Goal: Task Accomplishment & Management: Manage account settings

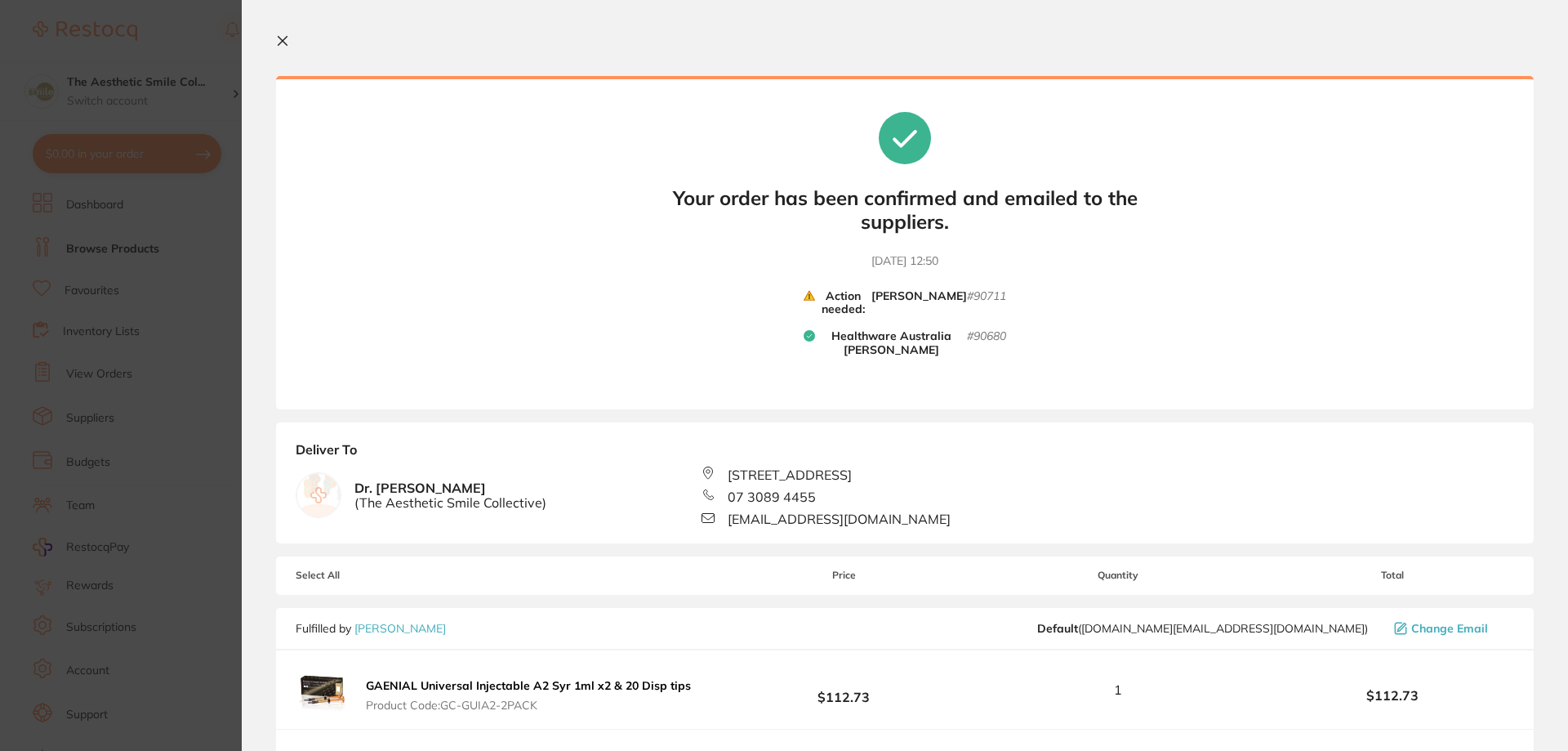
click at [159, 397] on section "Update RRP Set your pre negotiated price for this item. Item Agreed RRP (excl. …" at bounding box center [784, 376] width 1568 height 751
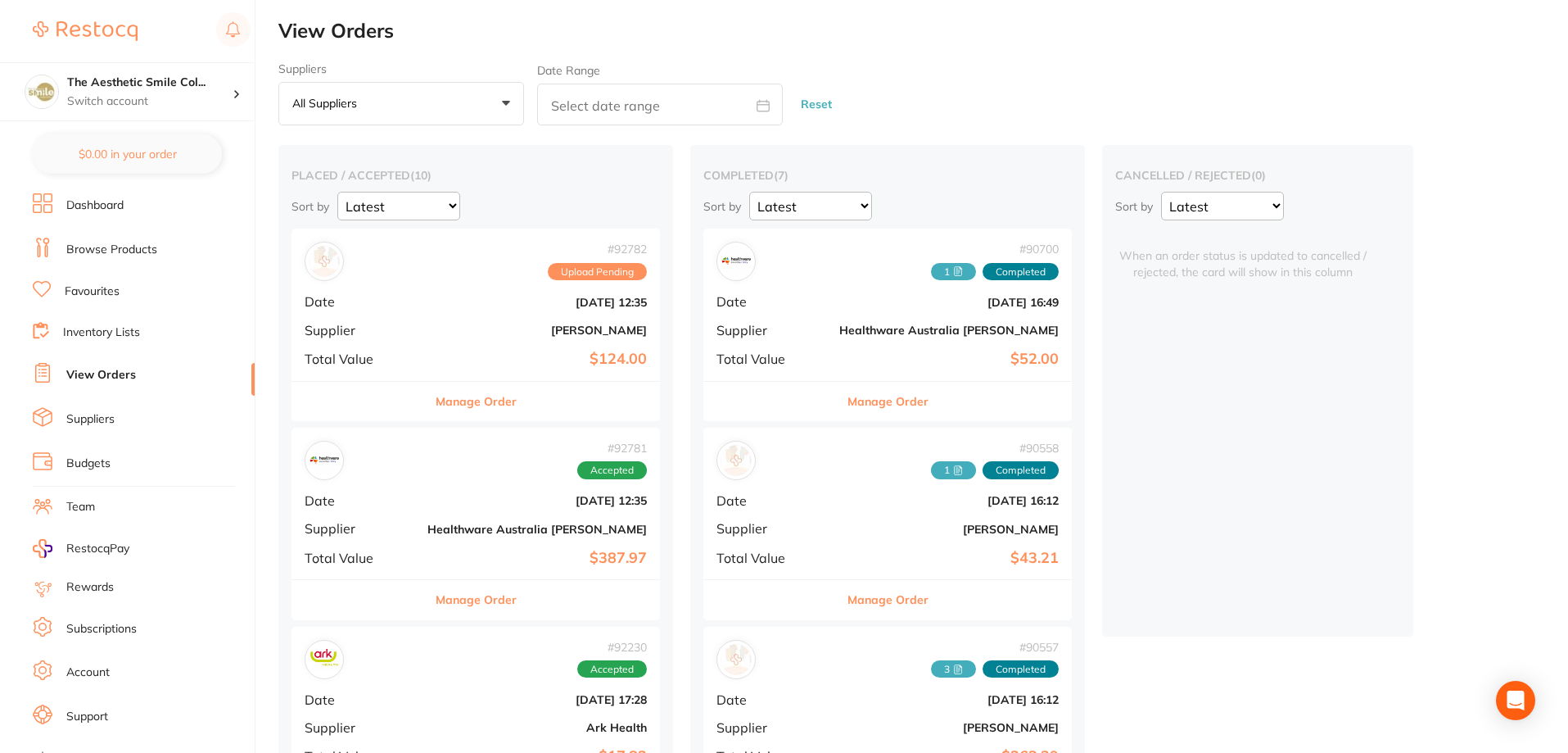
click at [74, 722] on link "Support" at bounding box center [87, 717] width 42 height 17
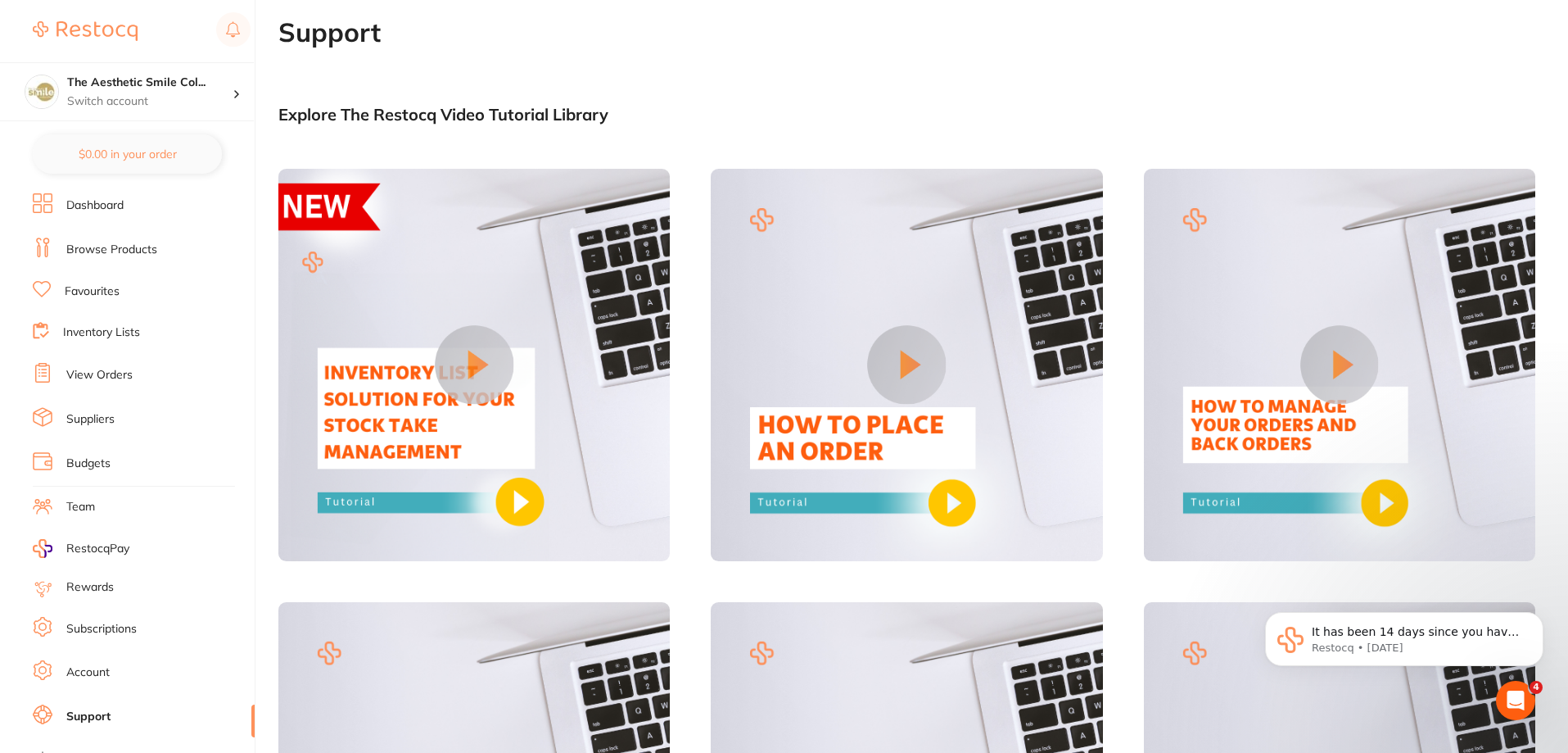
click at [110, 192] on section "The Aesthetic Smile Col... Switch account The Aesthetic Smile Collective $0.00 …" at bounding box center [127, 376] width 255 height 753
click at [105, 204] on link "Dashboard" at bounding box center [94, 206] width 57 height 17
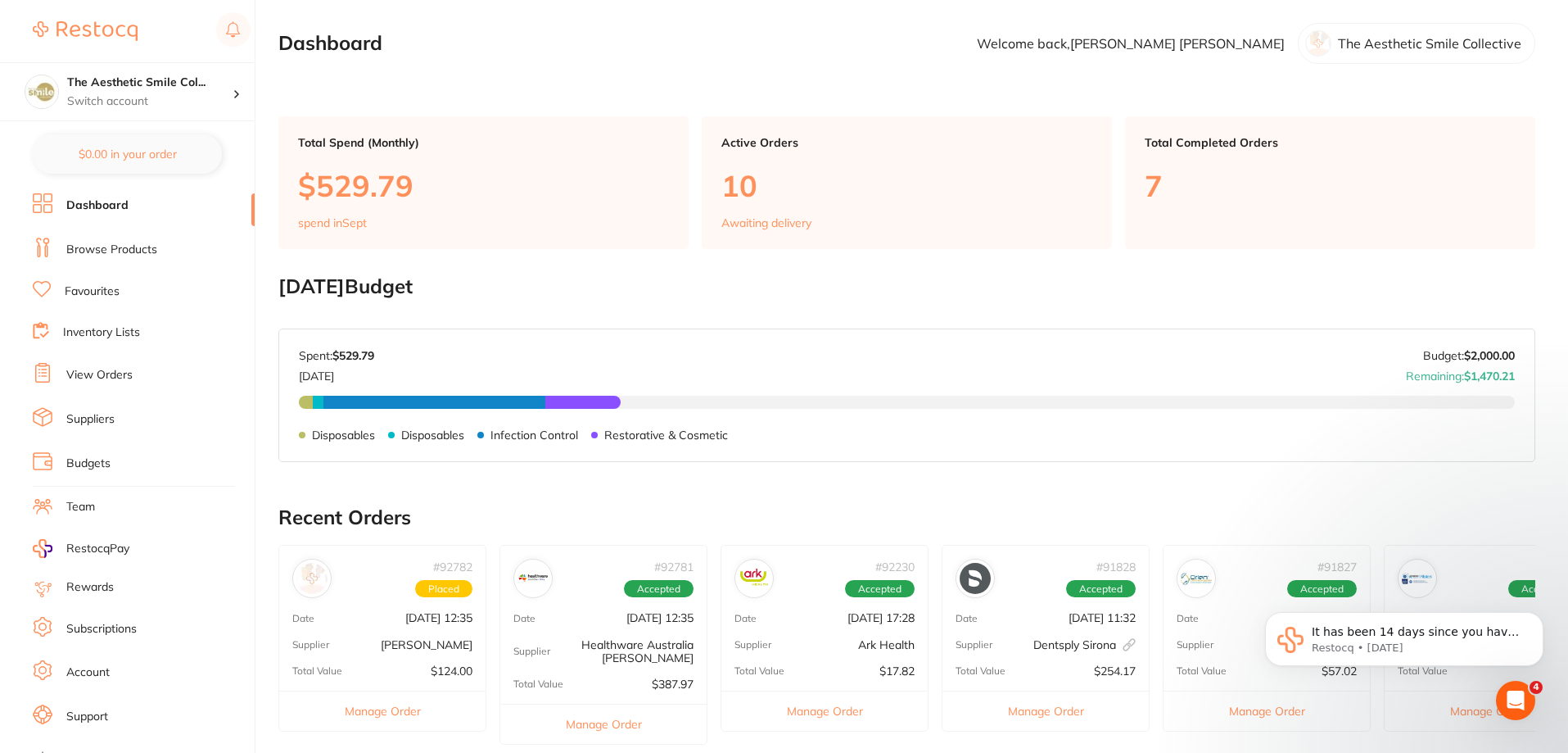
click at [433, 593] on span "Placed" at bounding box center [443, 589] width 57 height 18
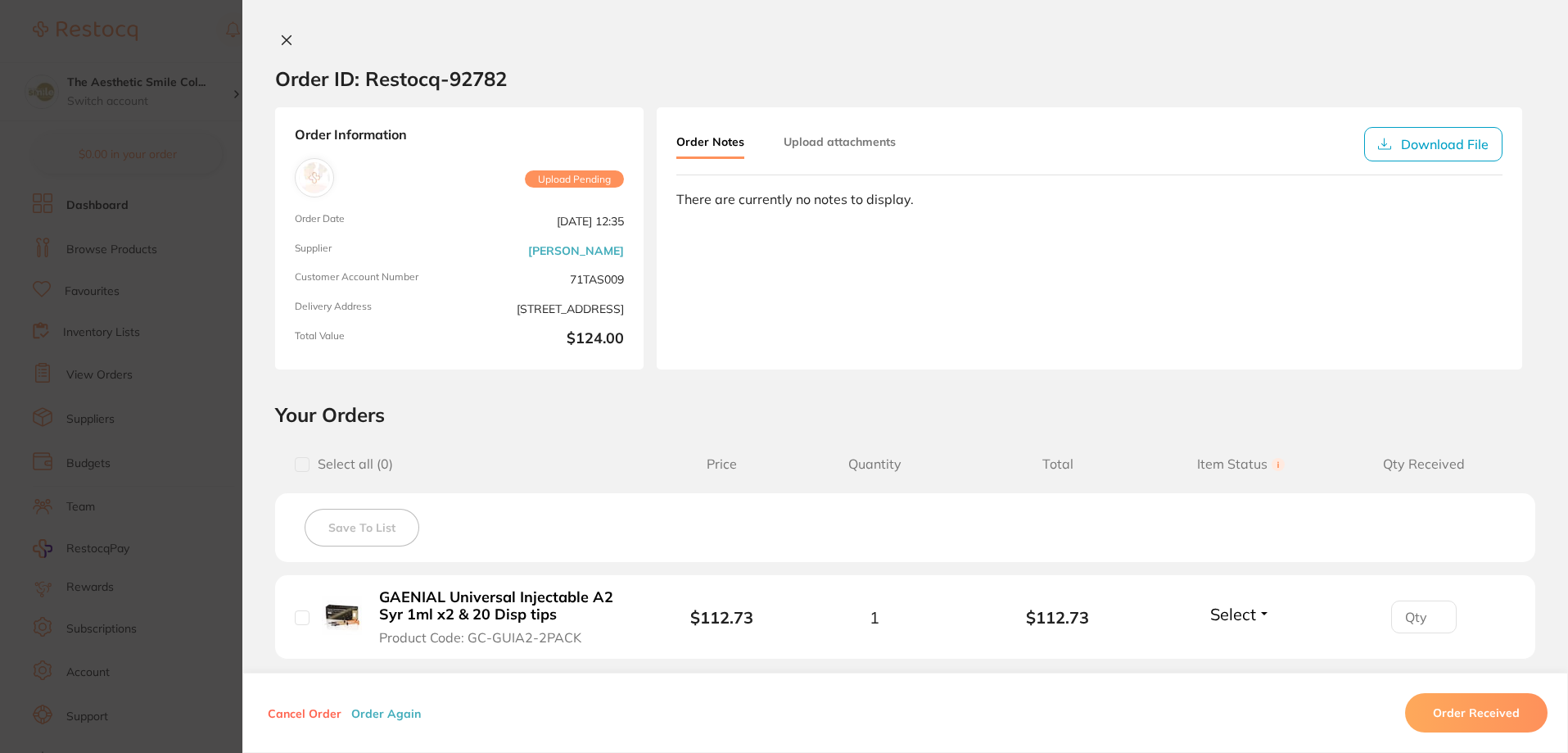
click at [819, 139] on button "Upload attachments" at bounding box center [839, 142] width 112 height 30
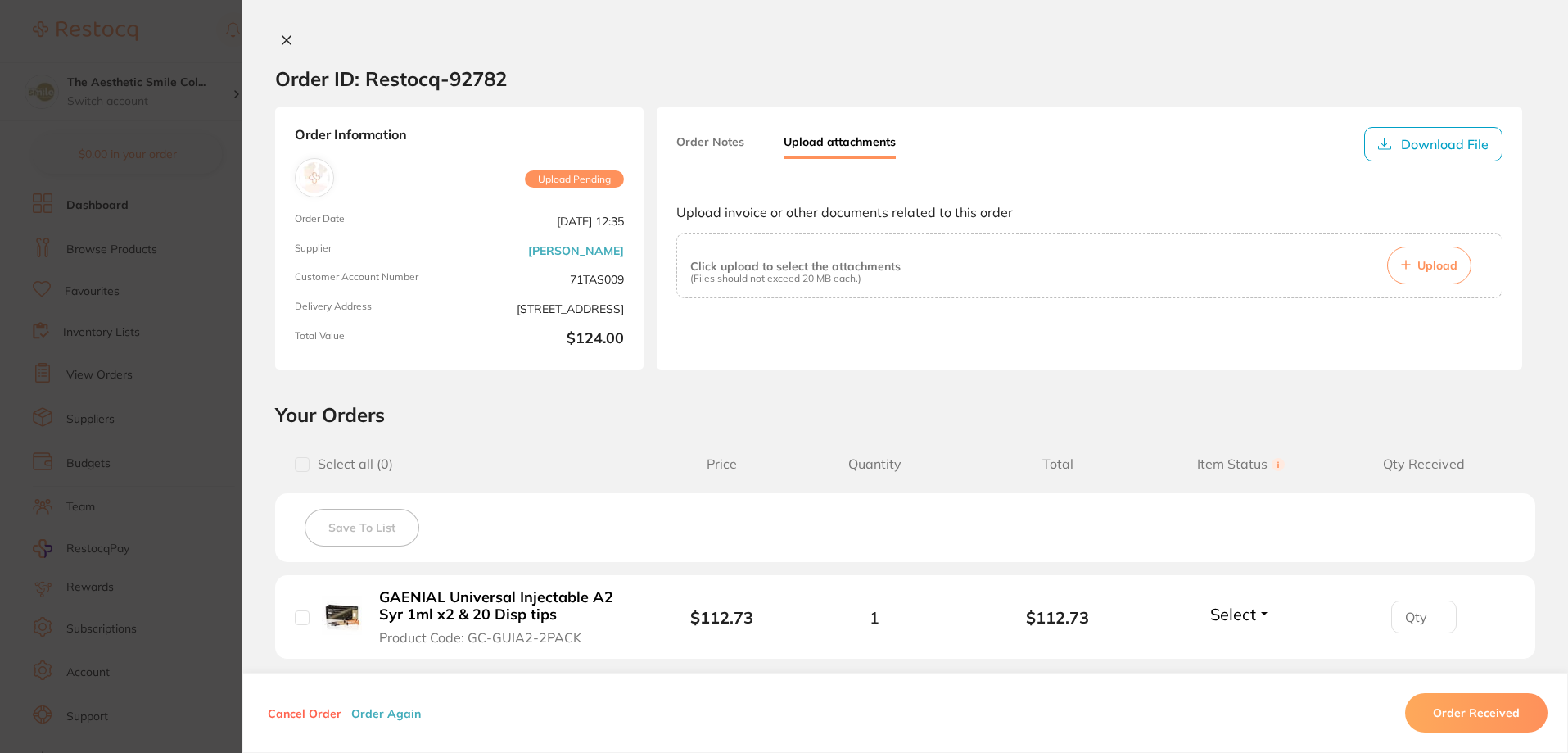
click at [1444, 266] on span "Upload" at bounding box center [1437, 265] width 40 height 15
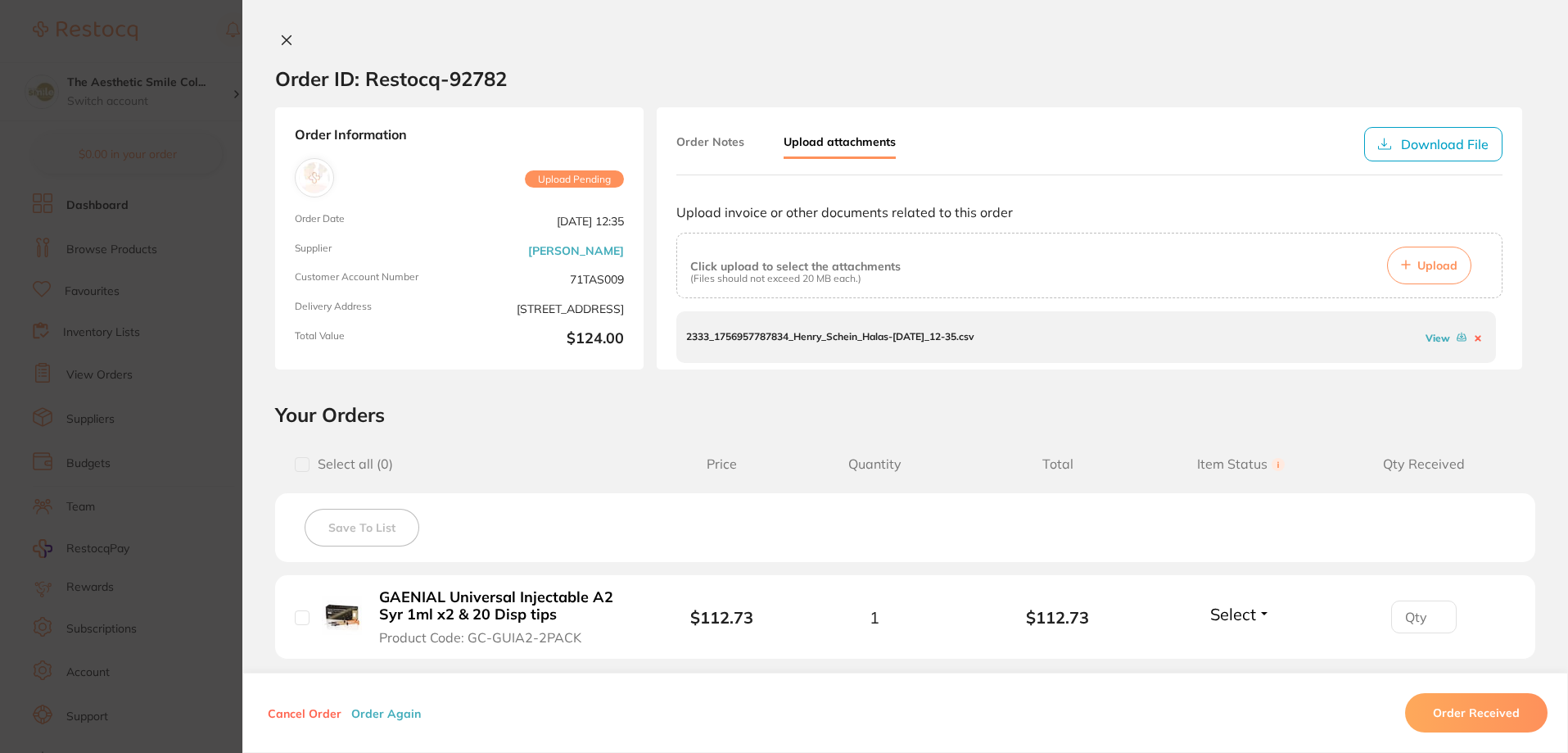
click at [1409, 269] on button "Upload" at bounding box center [1429, 266] width 84 height 38
click at [1410, 264] on button "Upload" at bounding box center [1429, 266] width 84 height 38
click at [1475, 336] on icon at bounding box center [1476, 338] width 4 height 4
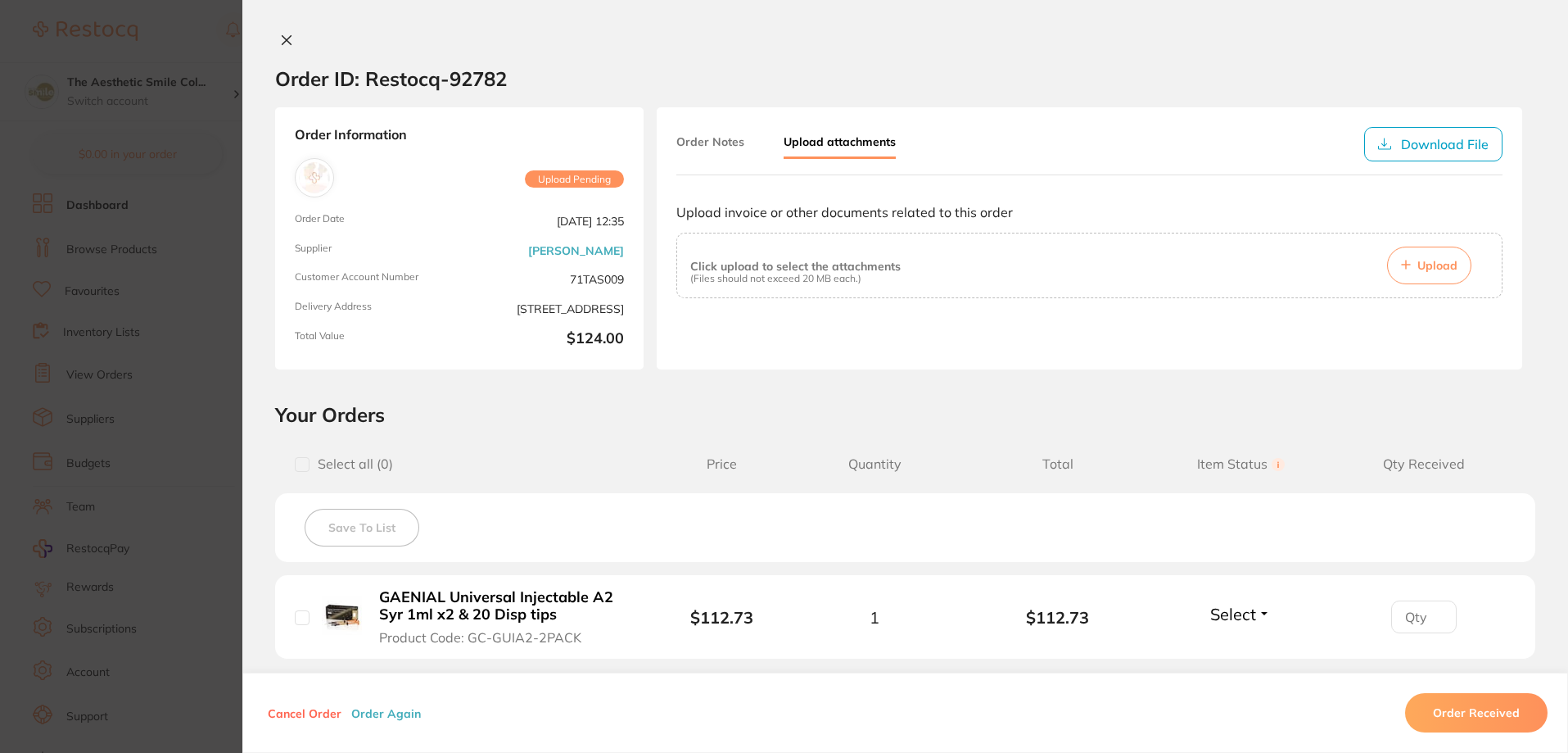
click at [581, 178] on span "Upload Pending" at bounding box center [574, 179] width 99 height 18
click at [281, 44] on icon at bounding box center [286, 40] width 13 height 13
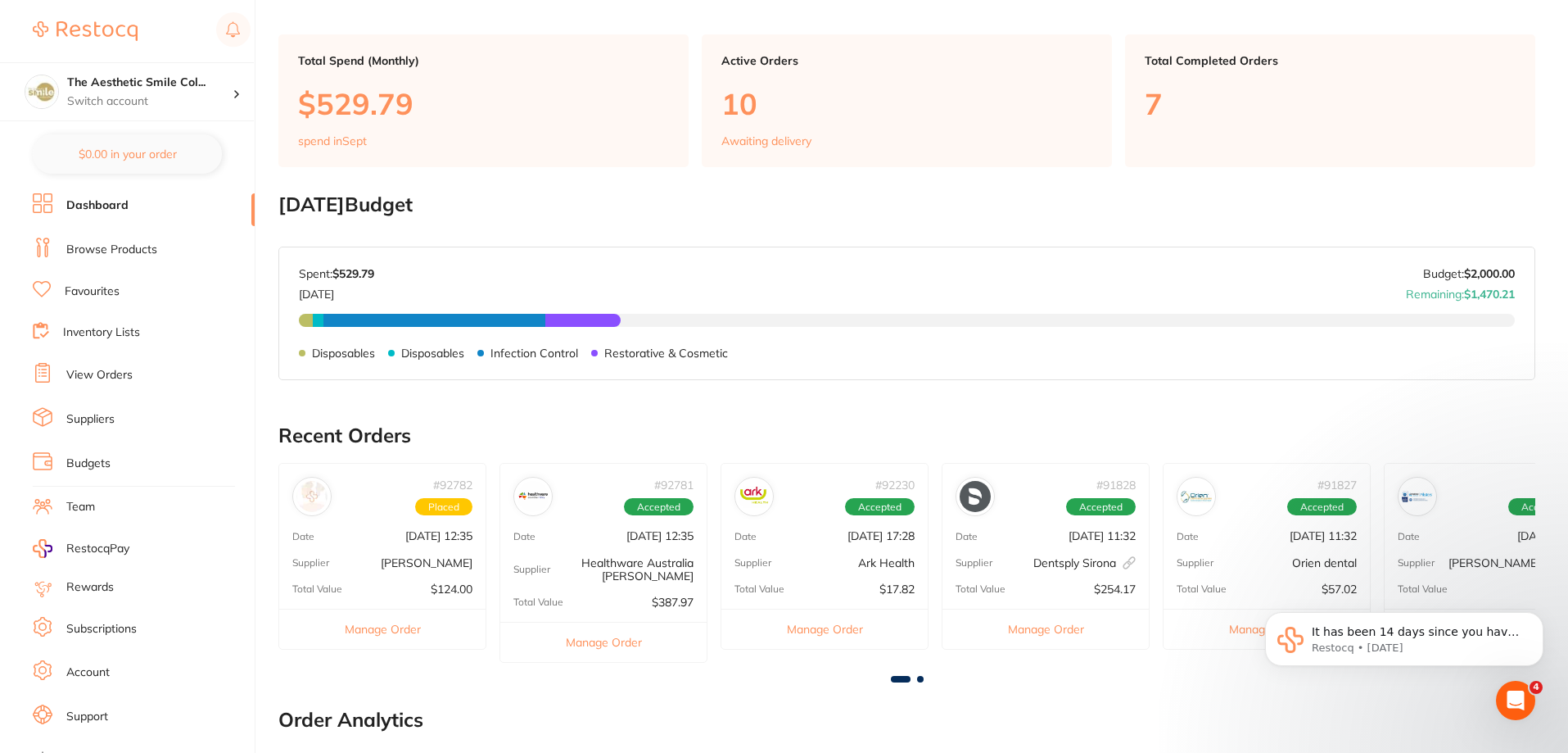
scroll to position [163, 0]
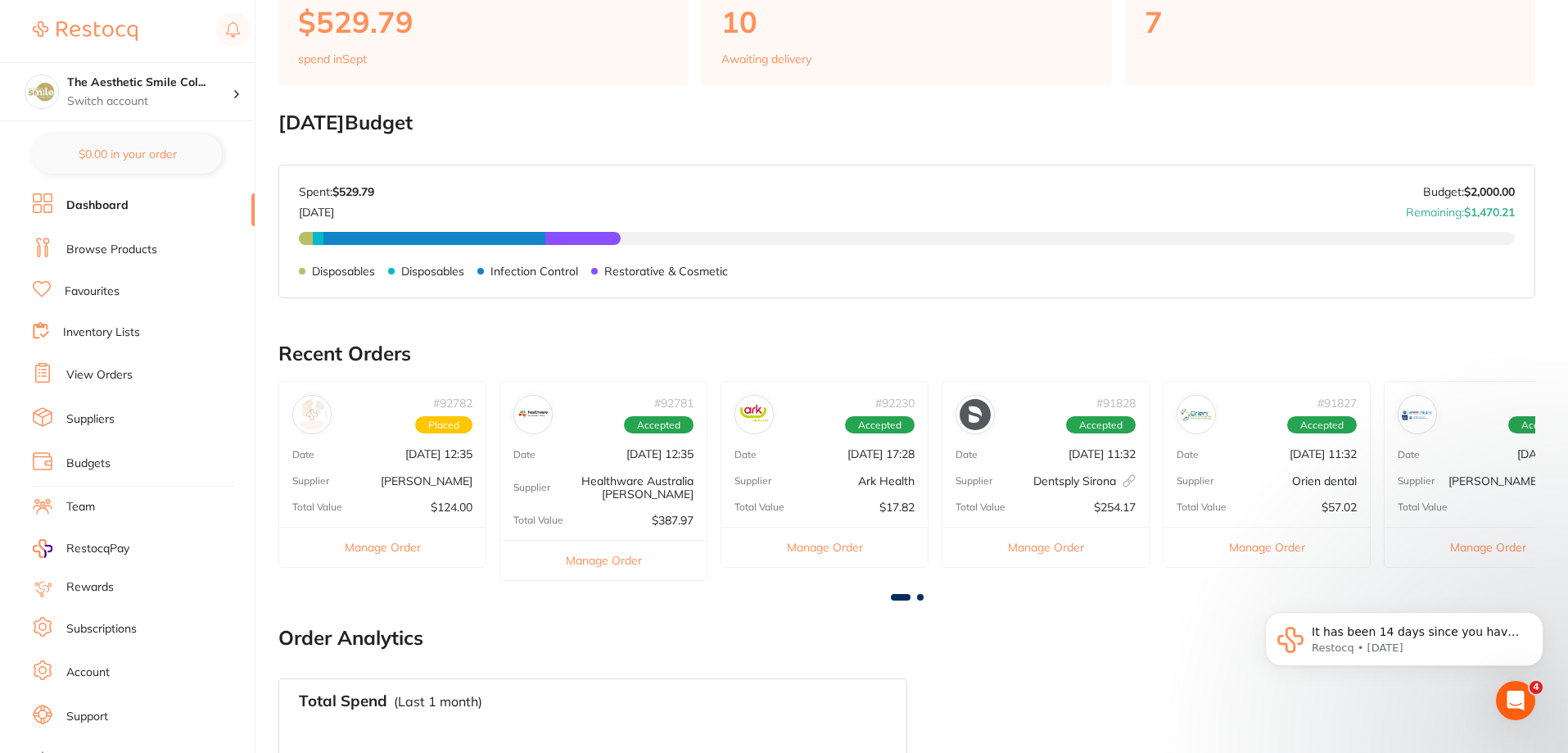
click at [389, 549] on button "Manage Order" at bounding box center [382, 547] width 206 height 40
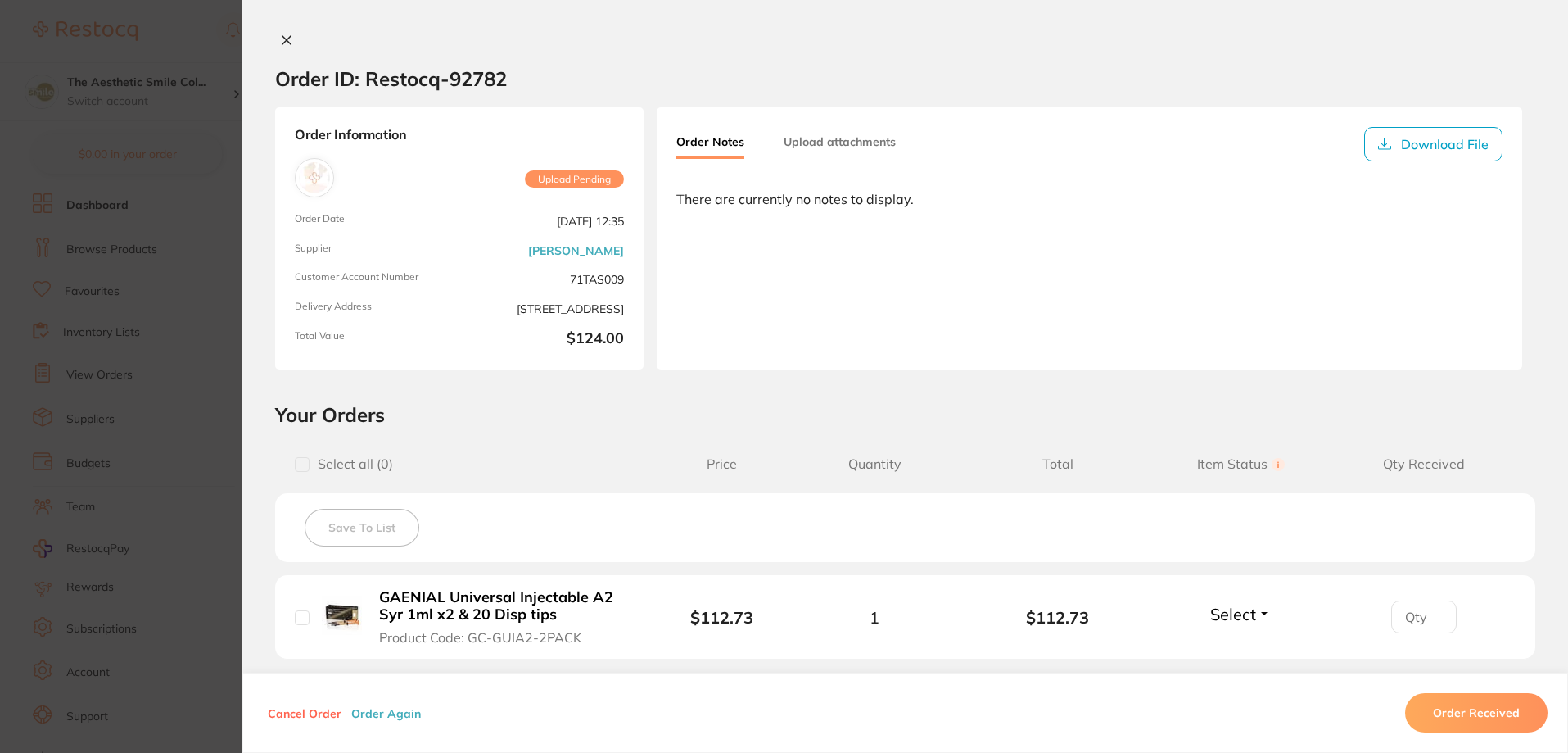
scroll to position [0, 0]
click at [319, 163] on img at bounding box center [314, 178] width 31 height 31
